Goal: Check status

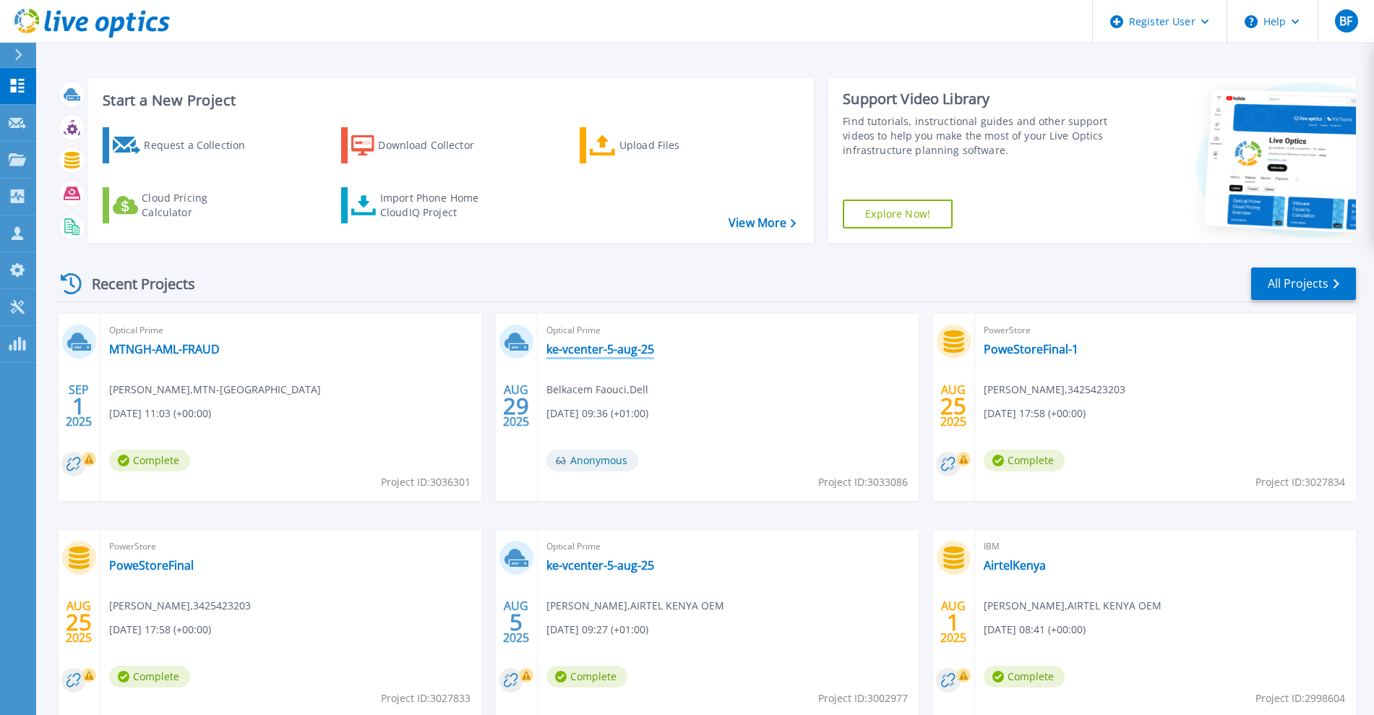
click at [593, 349] on link "ke-vcenter-5-aug-25" at bounding box center [601, 349] width 108 height 14
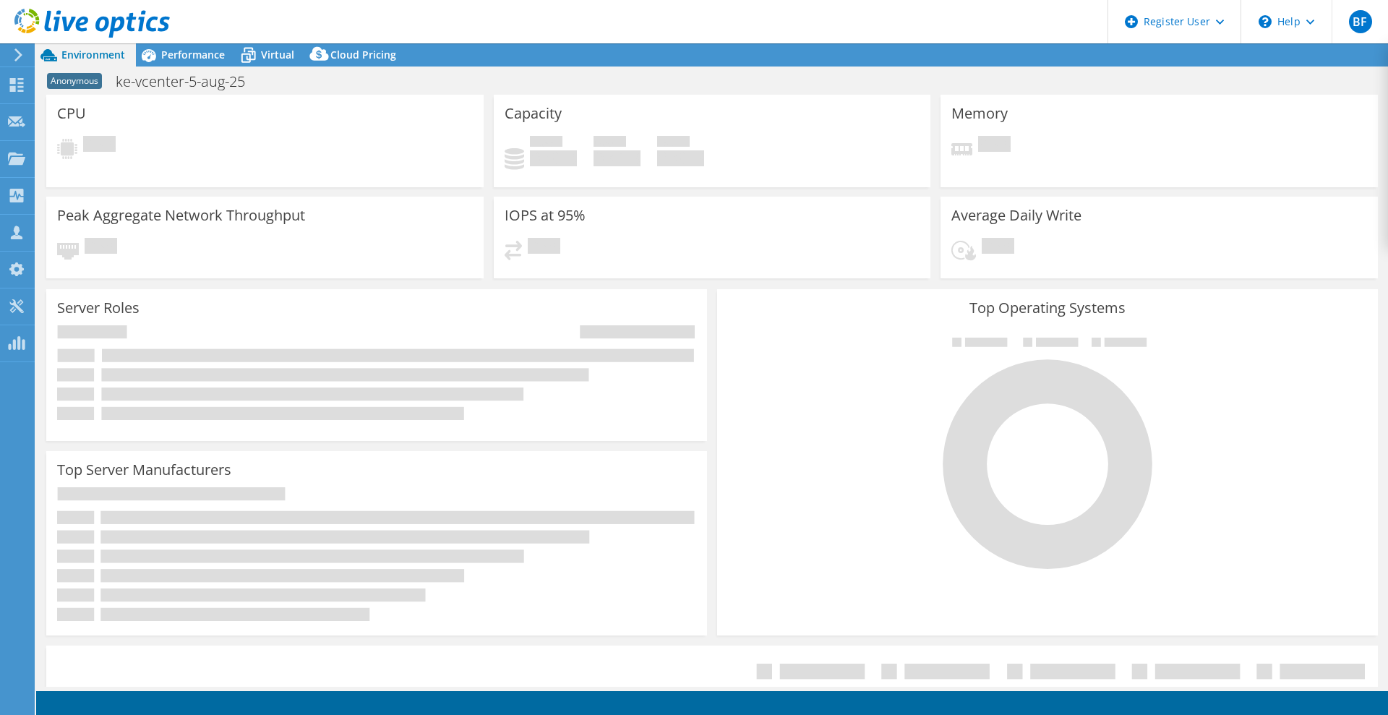
select select "USD"
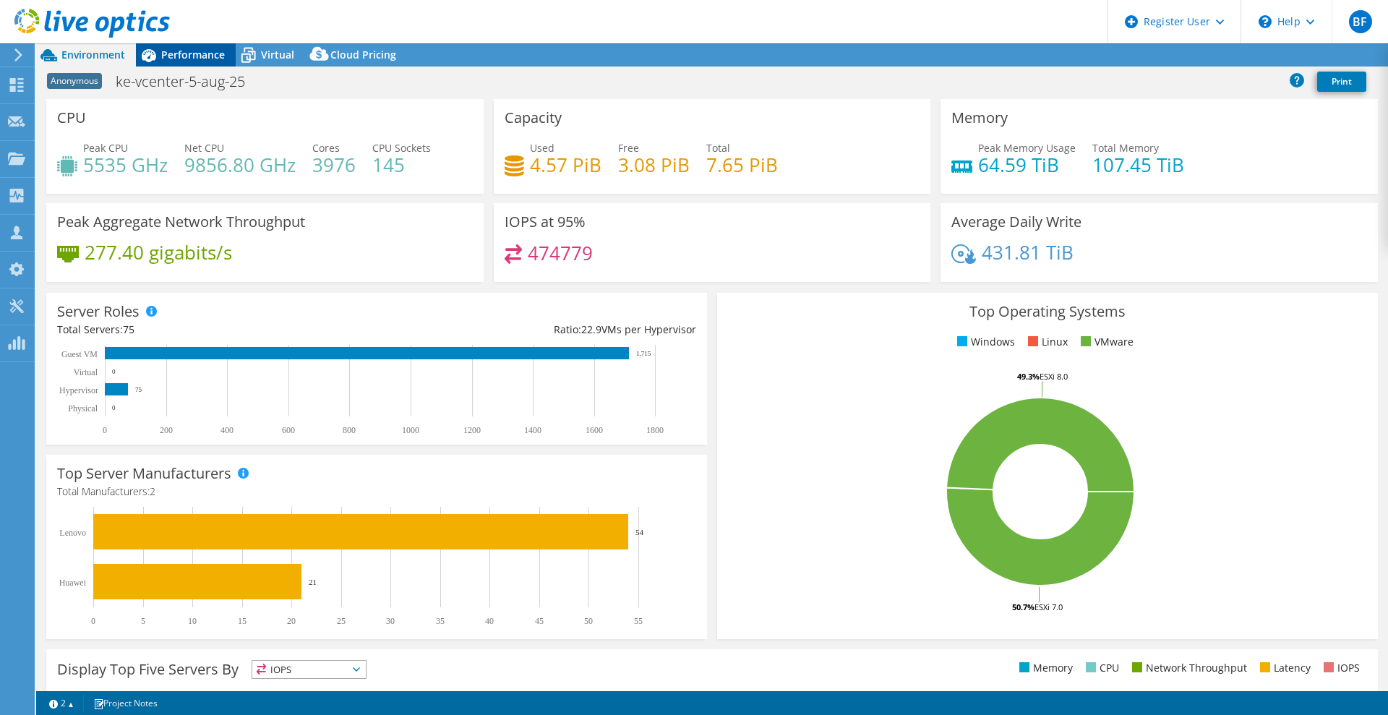
click at [177, 60] on span "Performance" at bounding box center [193, 55] width 64 height 14
